Goal: Task Accomplishment & Management: Use online tool/utility

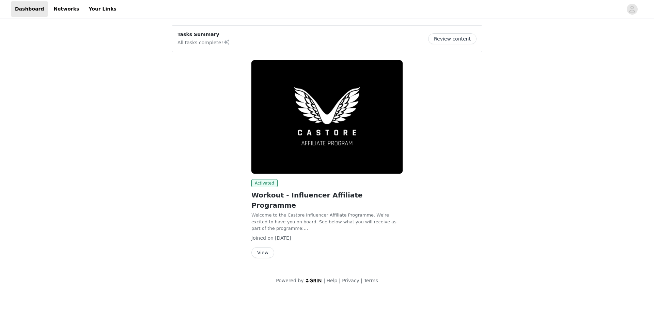
click at [264, 247] on button "View" at bounding box center [262, 252] width 23 height 11
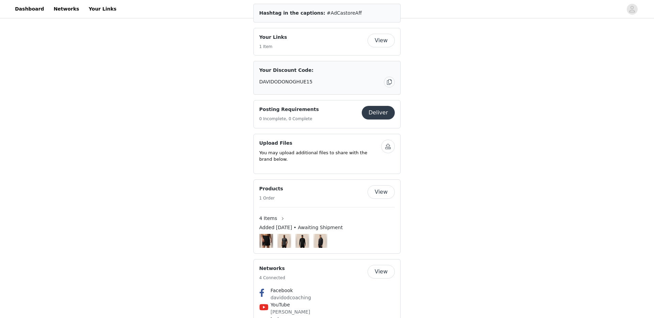
scroll to position [352, 0]
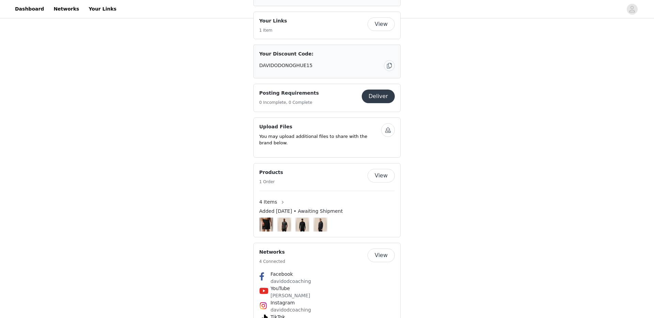
click at [374, 177] on button "View" at bounding box center [381, 176] width 27 height 14
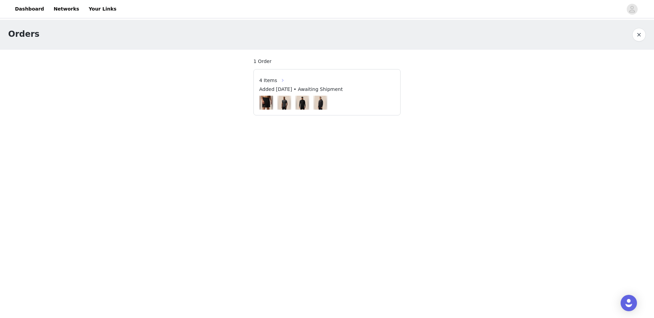
click at [278, 80] on button "button" at bounding box center [282, 80] width 11 height 11
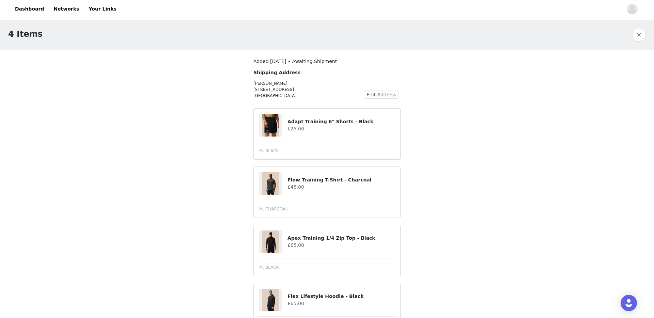
click at [646, 32] on div "4 Items" at bounding box center [327, 35] width 654 height 30
click at [643, 33] on button "button" at bounding box center [639, 35] width 14 height 14
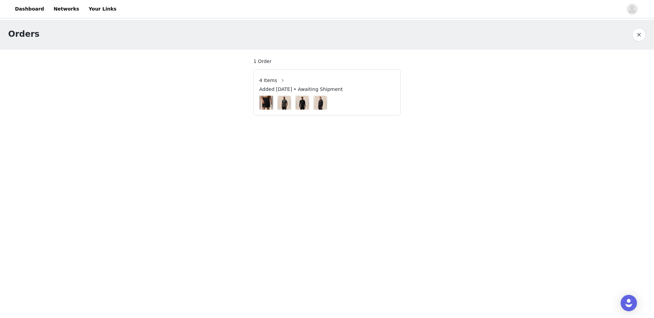
click at [640, 35] on button "button" at bounding box center [639, 35] width 14 height 14
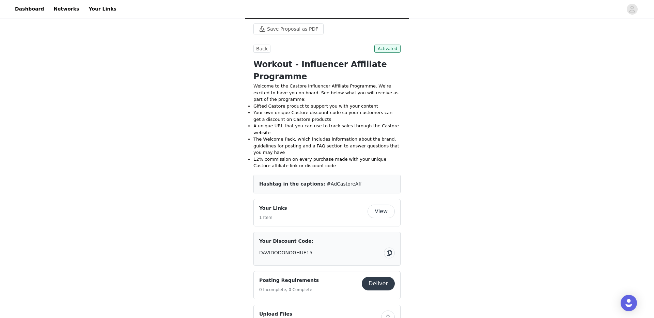
scroll to position [169, 0]
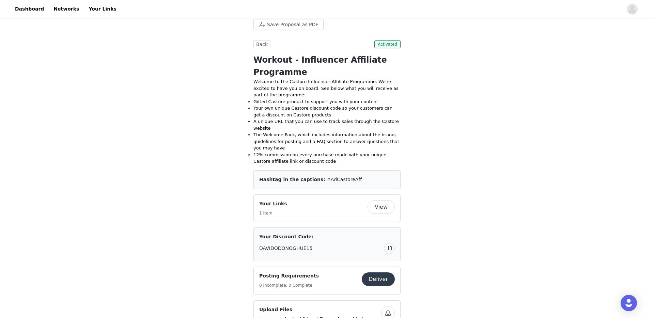
click at [388, 208] on button "View" at bounding box center [381, 207] width 27 height 14
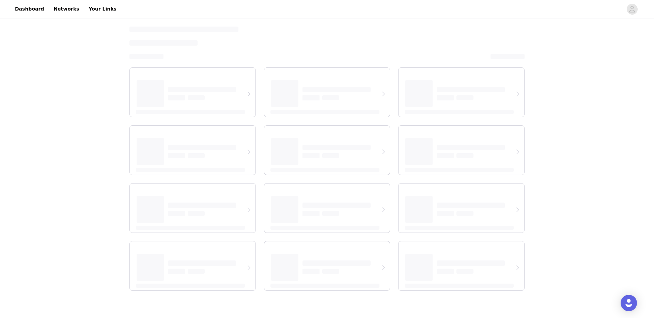
select select "12"
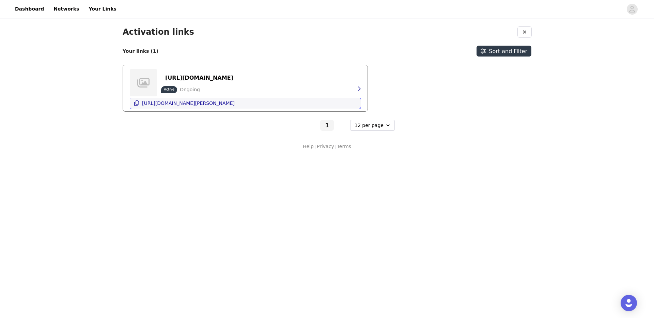
click at [138, 103] on icon "button" at bounding box center [136, 102] width 5 height 5
click at [525, 33] on icon "button" at bounding box center [524, 31] width 5 height 5
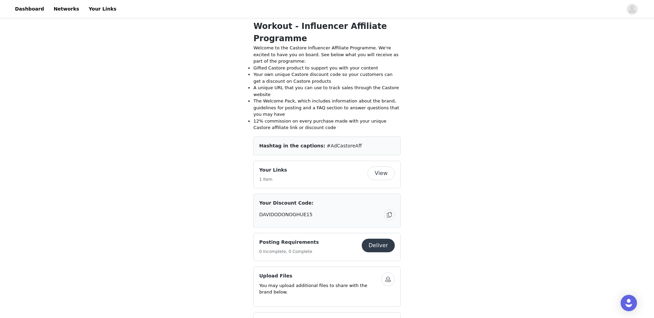
scroll to position [184, 0]
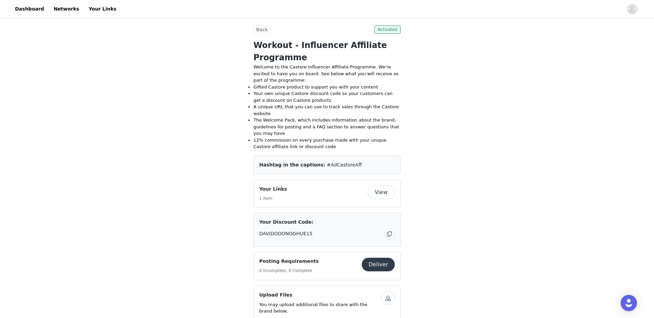
click at [389, 234] on button "button" at bounding box center [389, 234] width 11 height 11
